Goal: Answer question/provide support: Share knowledge or assist other users

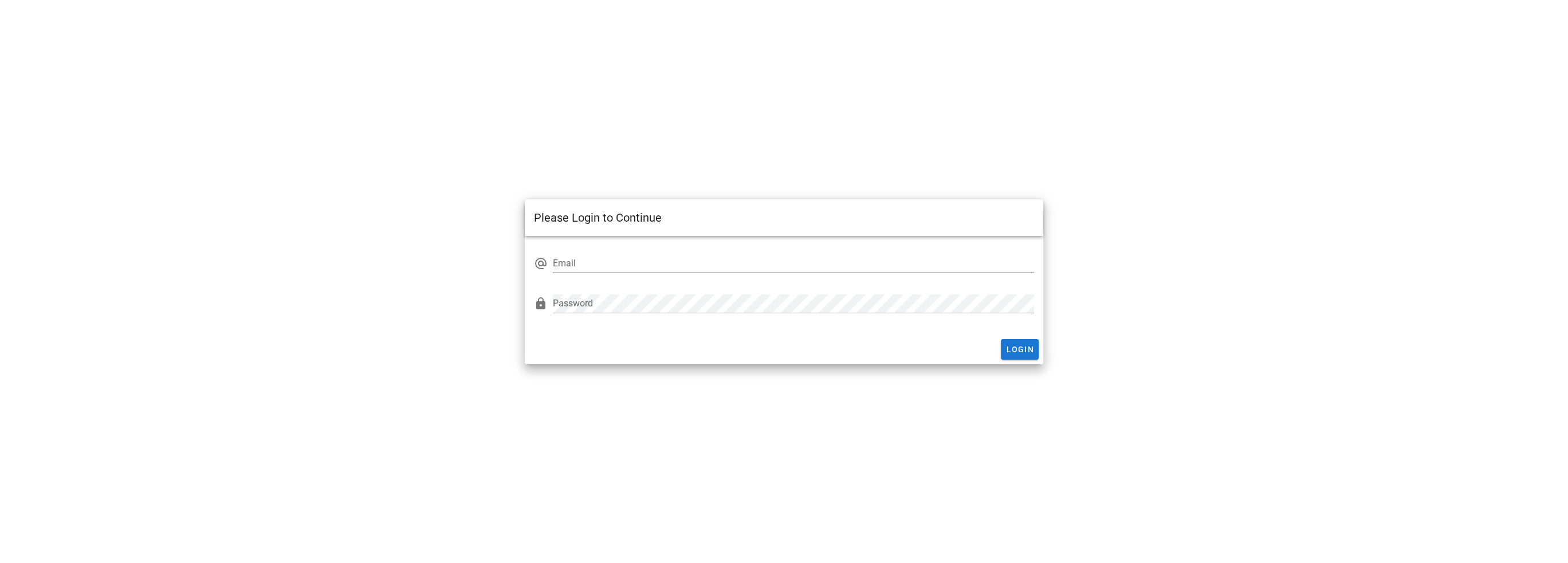
click at [589, 261] on input "Email" at bounding box center [793, 263] width 481 height 18
type input "[EMAIL_ADDRESS][DOMAIN_NAME]"
click at [1015, 360] on div "Login" at bounding box center [784, 349] width 517 height 29
click at [1011, 349] on span "Login" at bounding box center [1019, 350] width 29 height 9
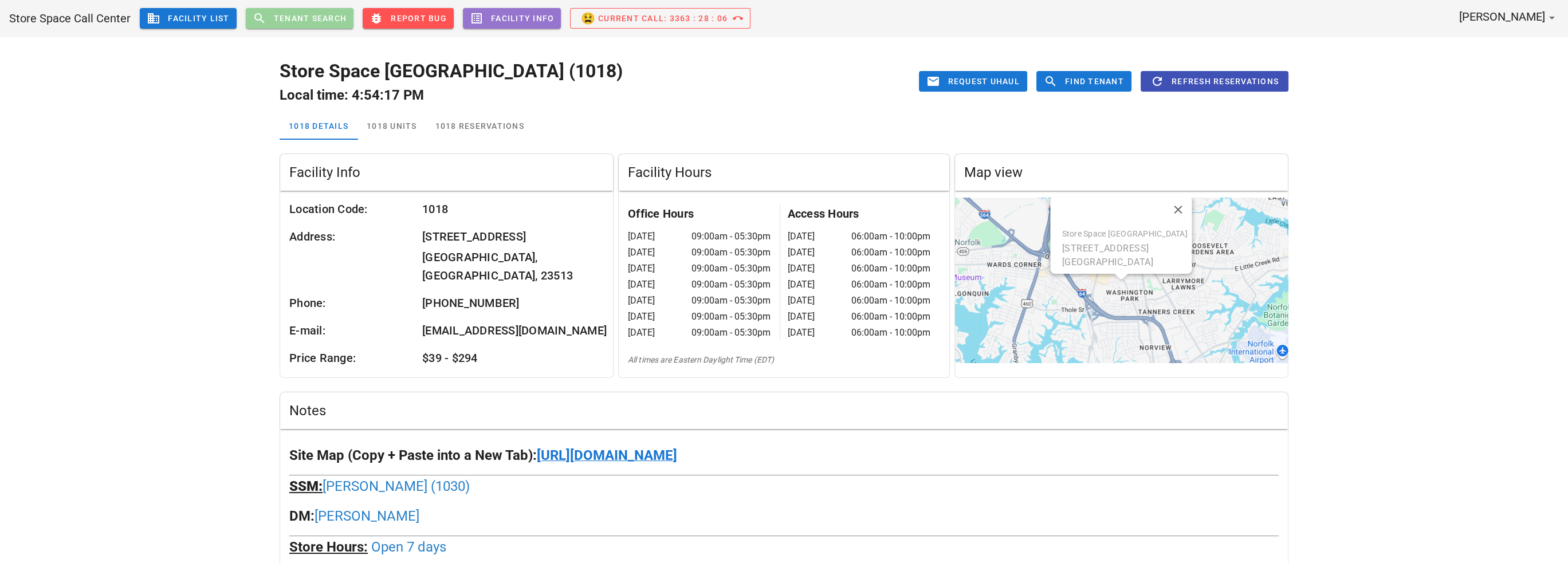
click at [329, 19] on span "Tenant Search" at bounding box center [310, 18] width 74 height 9
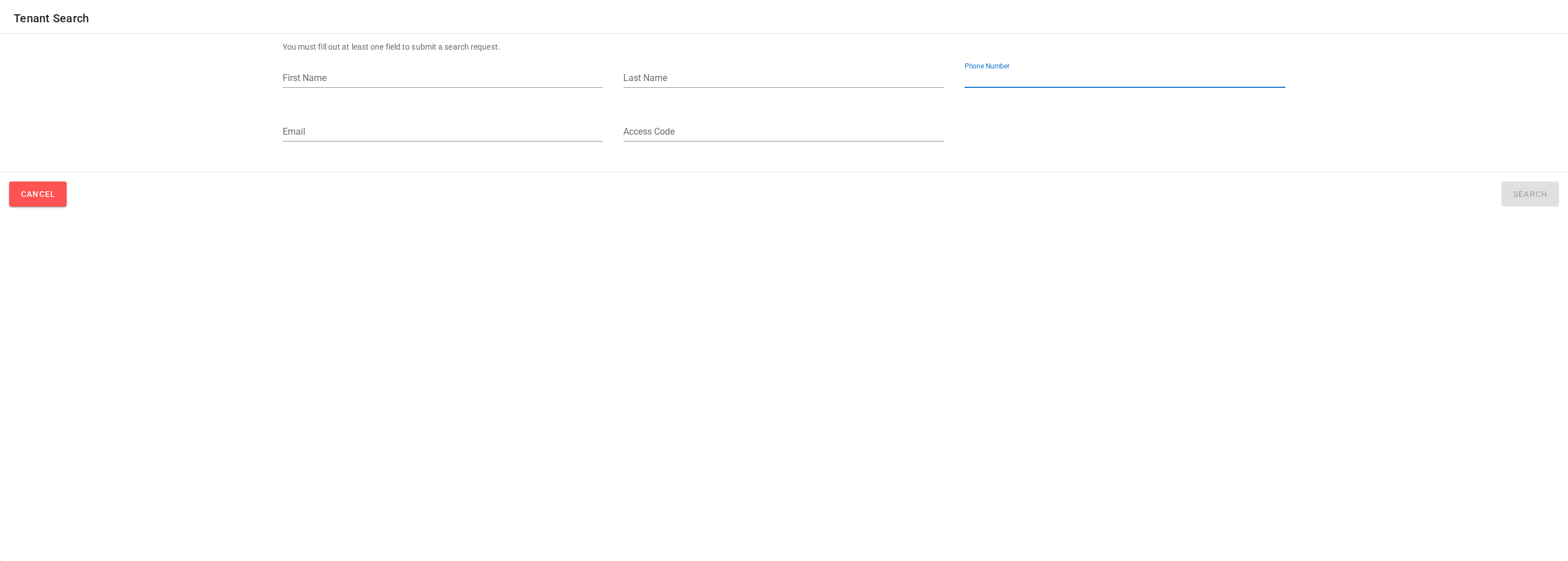
click at [1037, 82] on input "Phone Number" at bounding box center [1125, 78] width 321 height 18
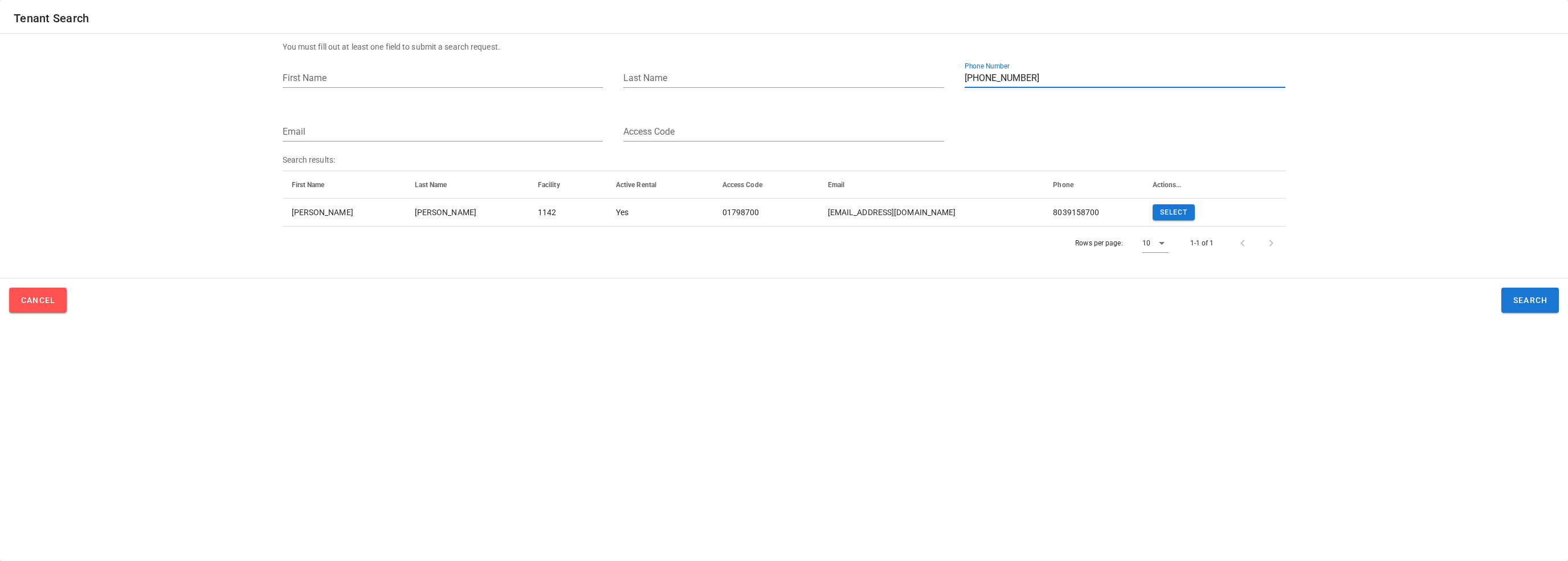
click at [1051, 85] on input "Phone Number" at bounding box center [1125, 78] width 321 height 18
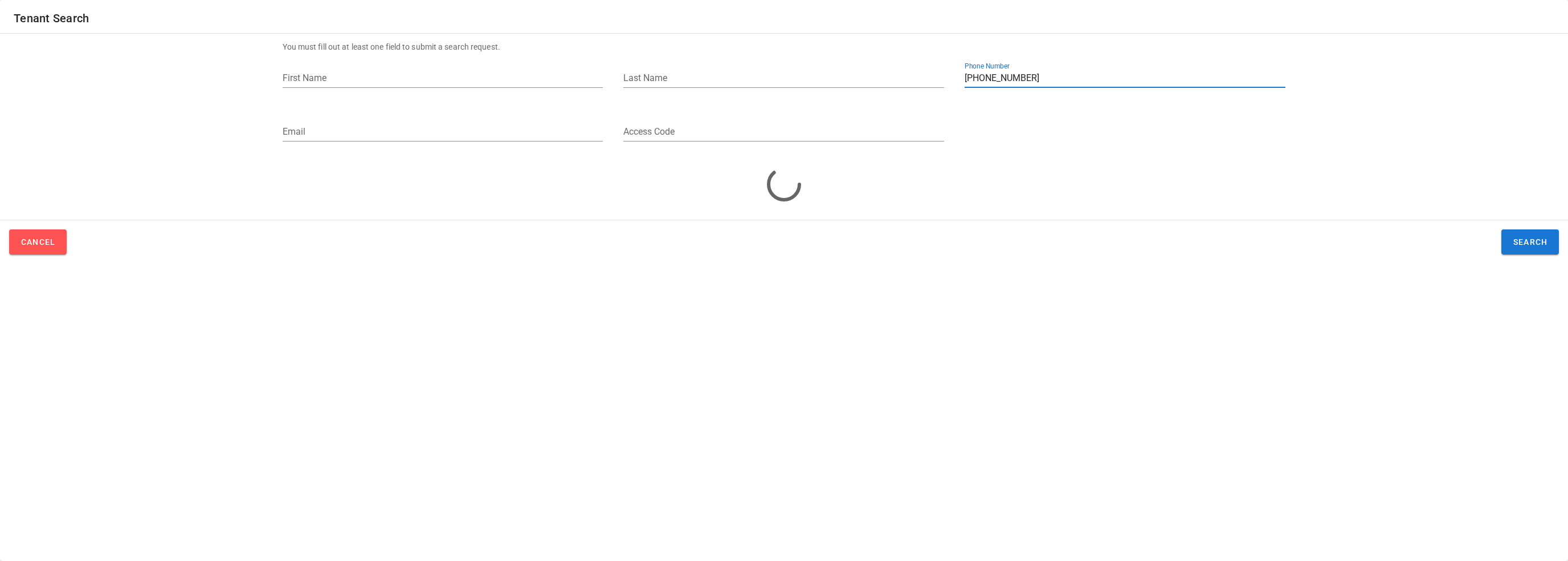
drag, startPoint x: 1026, startPoint y: 85, endPoint x: 985, endPoint y: 66, distance: 45.2
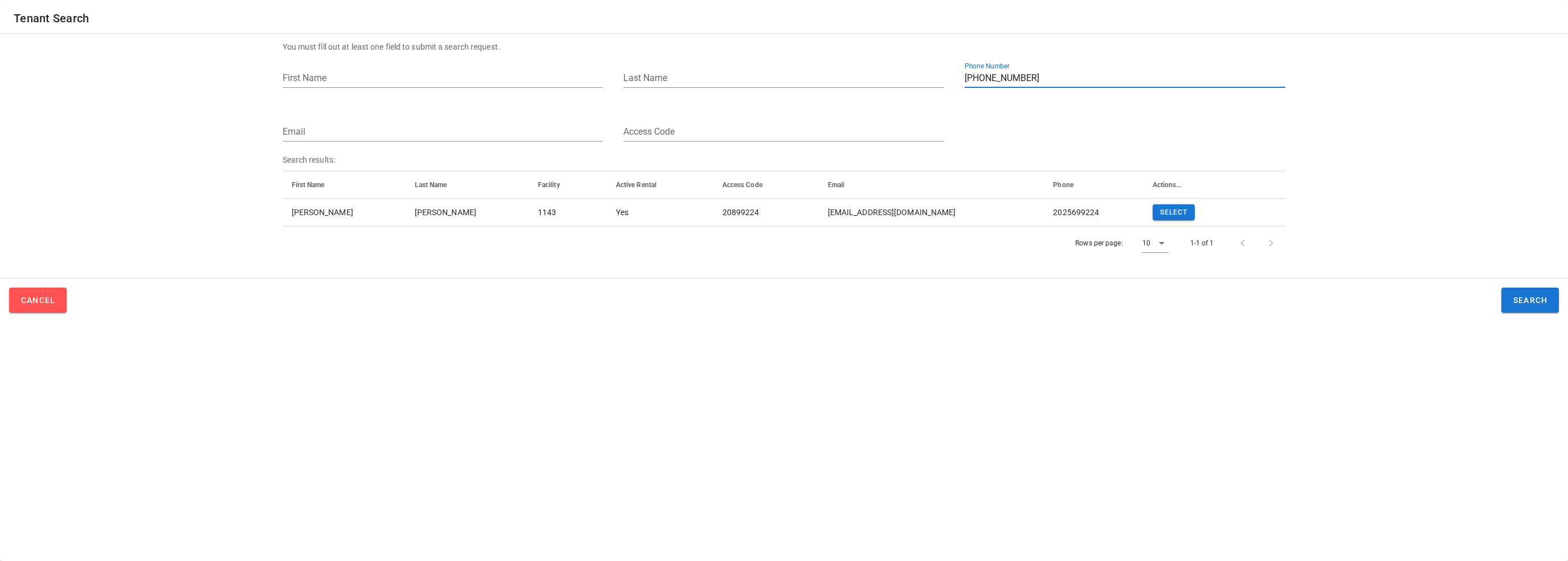
click at [1025, 81] on input "Phone Number" at bounding box center [1125, 78] width 321 height 18
type input "[PHONE_NUMBER]"
click at [1067, 81] on input "Phone Number" at bounding box center [1125, 78] width 321 height 18
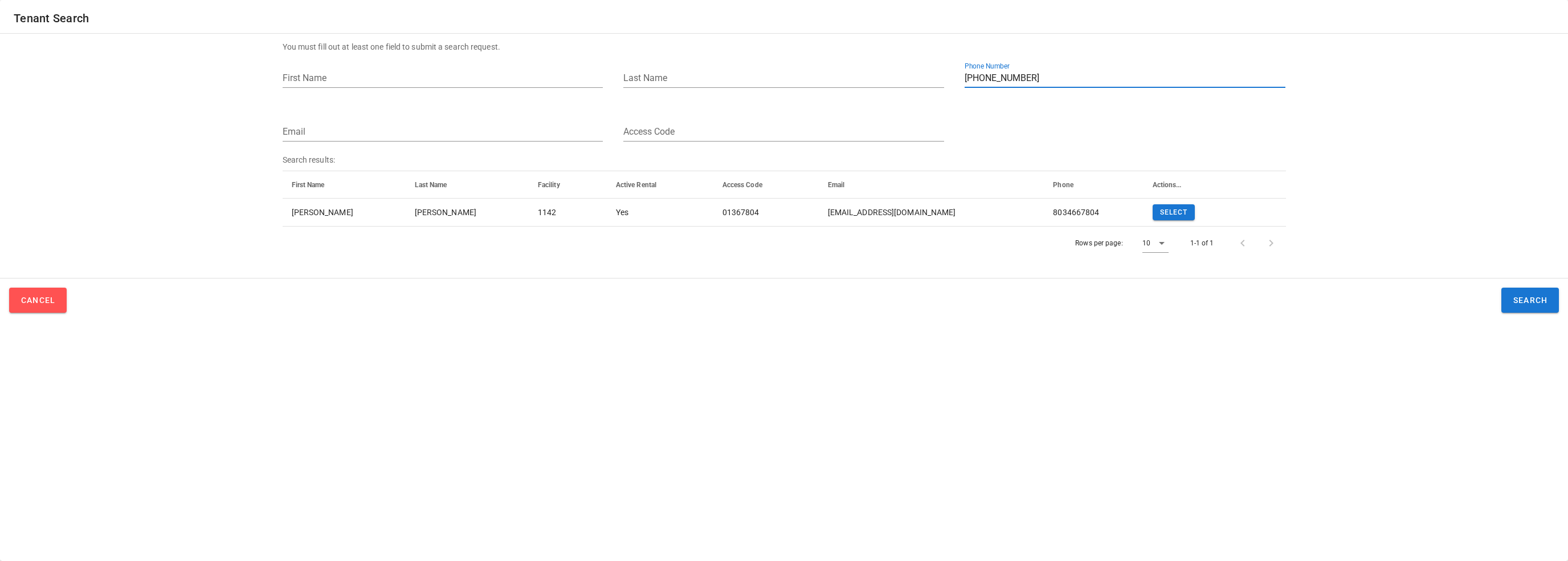
click at [1067, 81] on input "Phone Number" at bounding box center [1125, 78] width 321 height 18
